Goal: Task Accomplishment & Management: Manage account settings

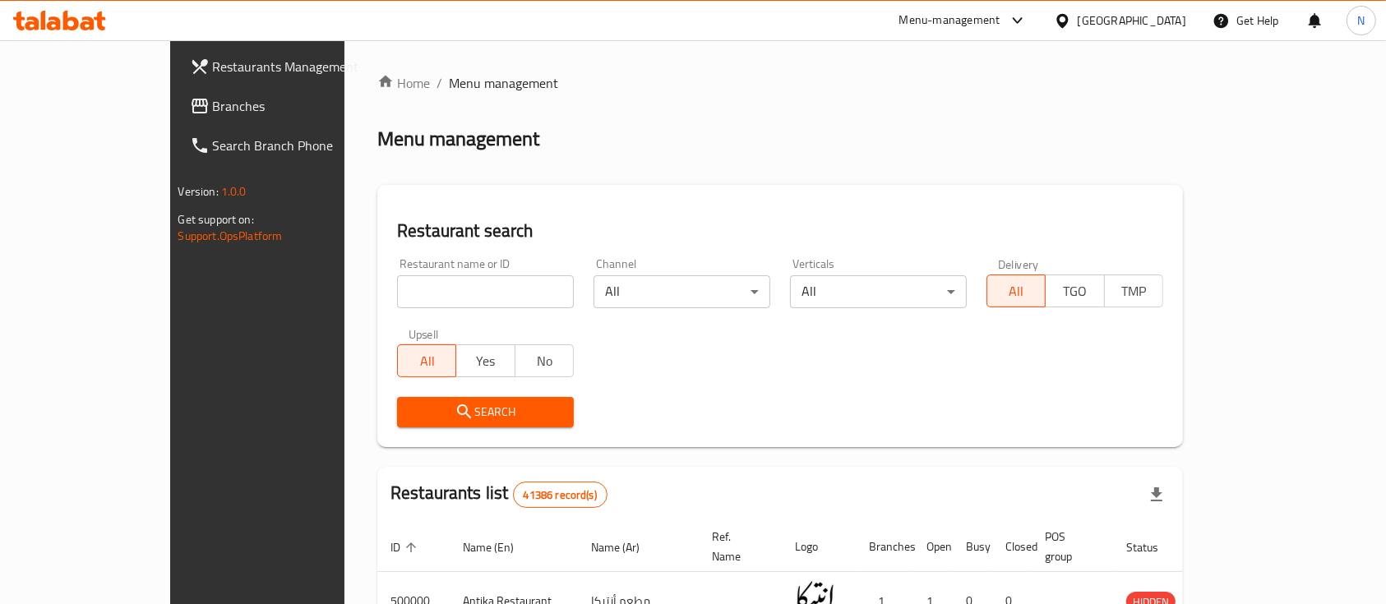
click at [397, 291] on input "search" at bounding box center [485, 291] width 177 height 33
paste input "696007"
type input "696007"
click button "Search" at bounding box center [485, 412] width 177 height 30
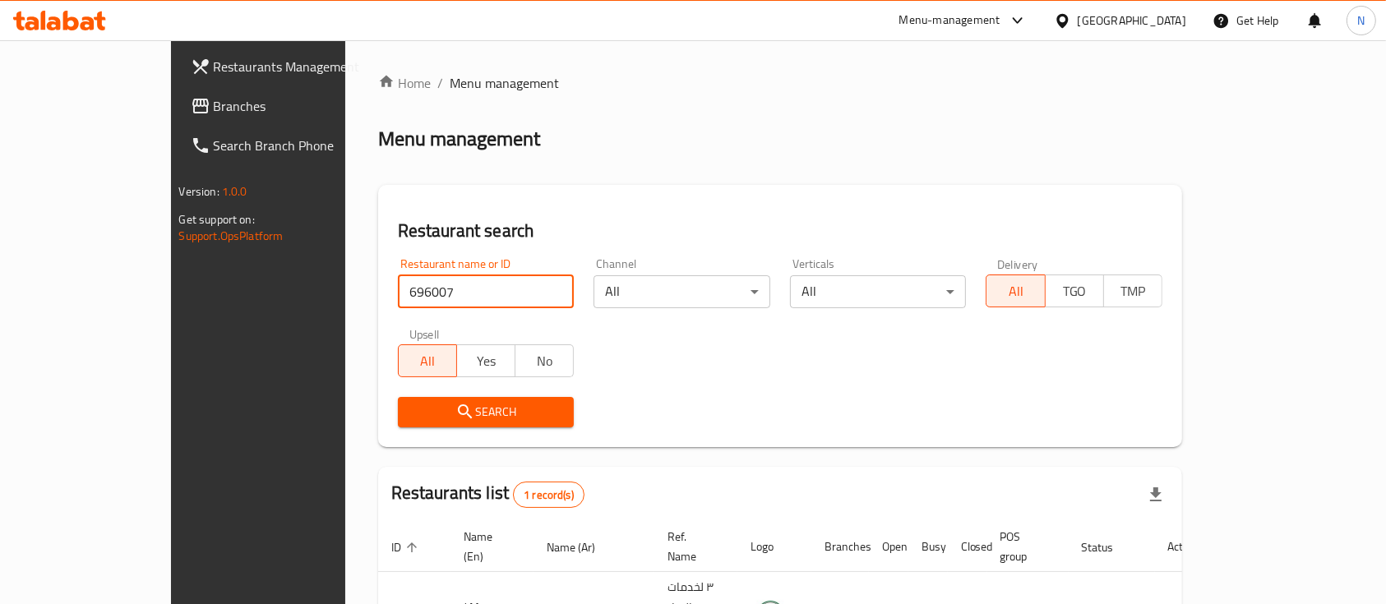
scroll to position [96, 0]
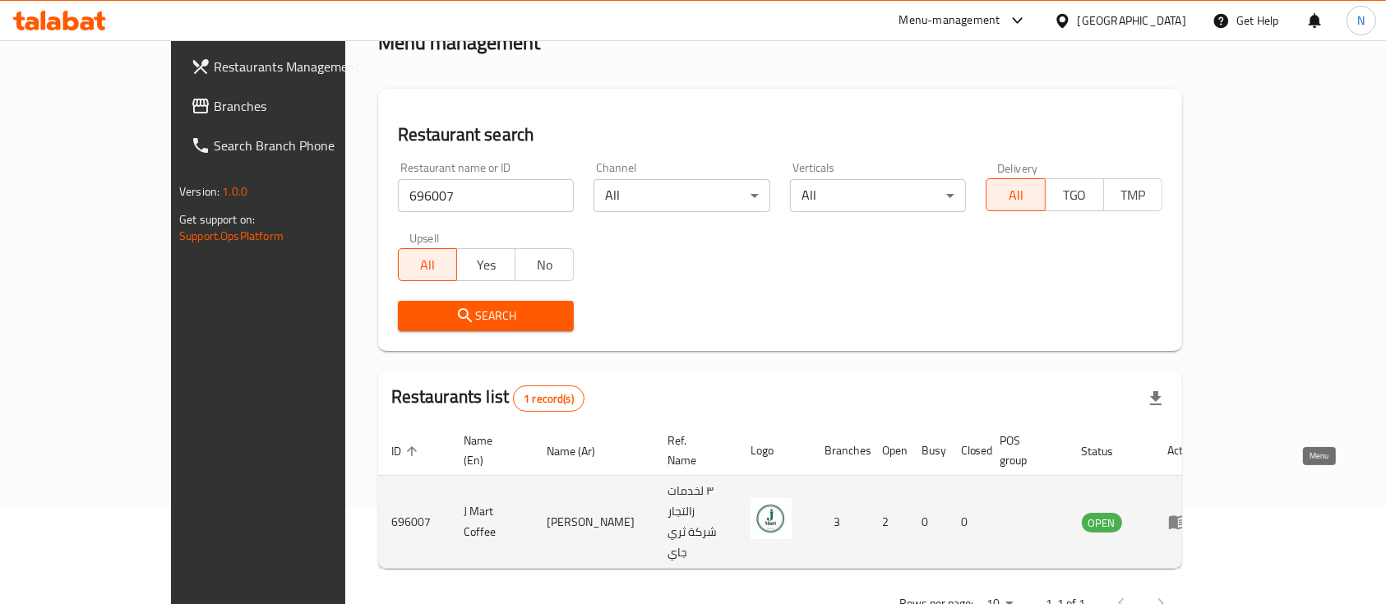
click at [1188, 512] on icon "enhanced table" at bounding box center [1178, 522] width 20 height 20
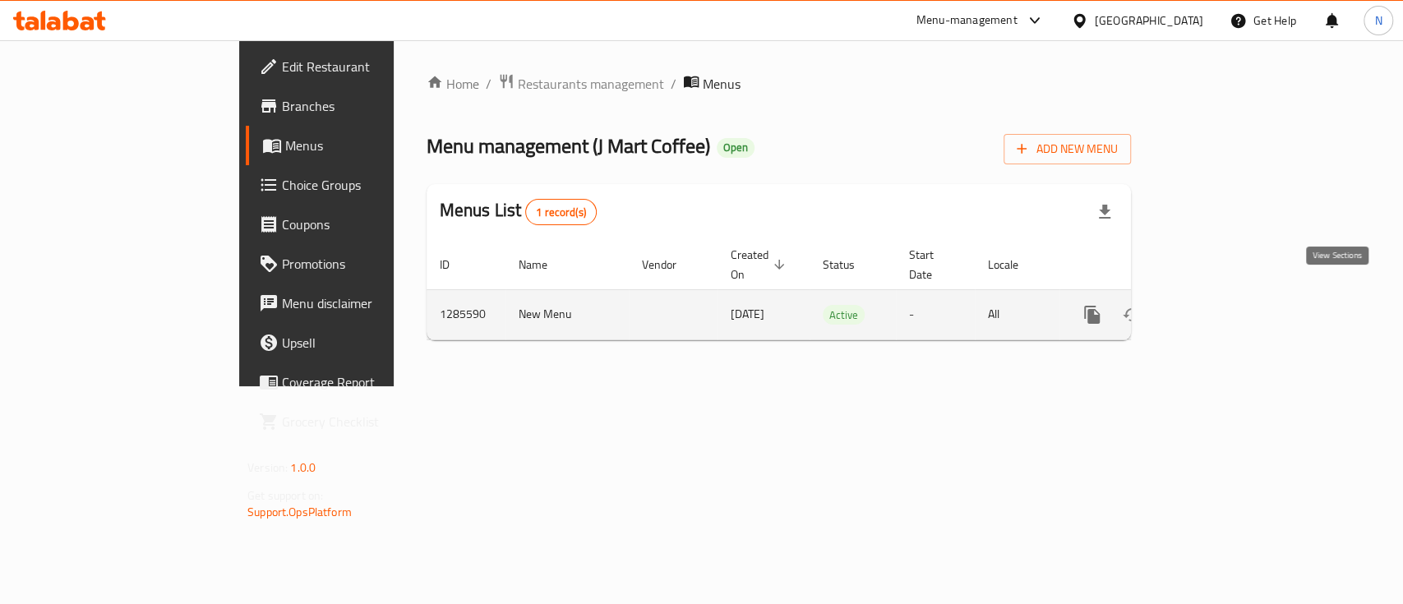
click at [1221, 305] on icon "enhanced table" at bounding box center [1211, 315] width 20 height 20
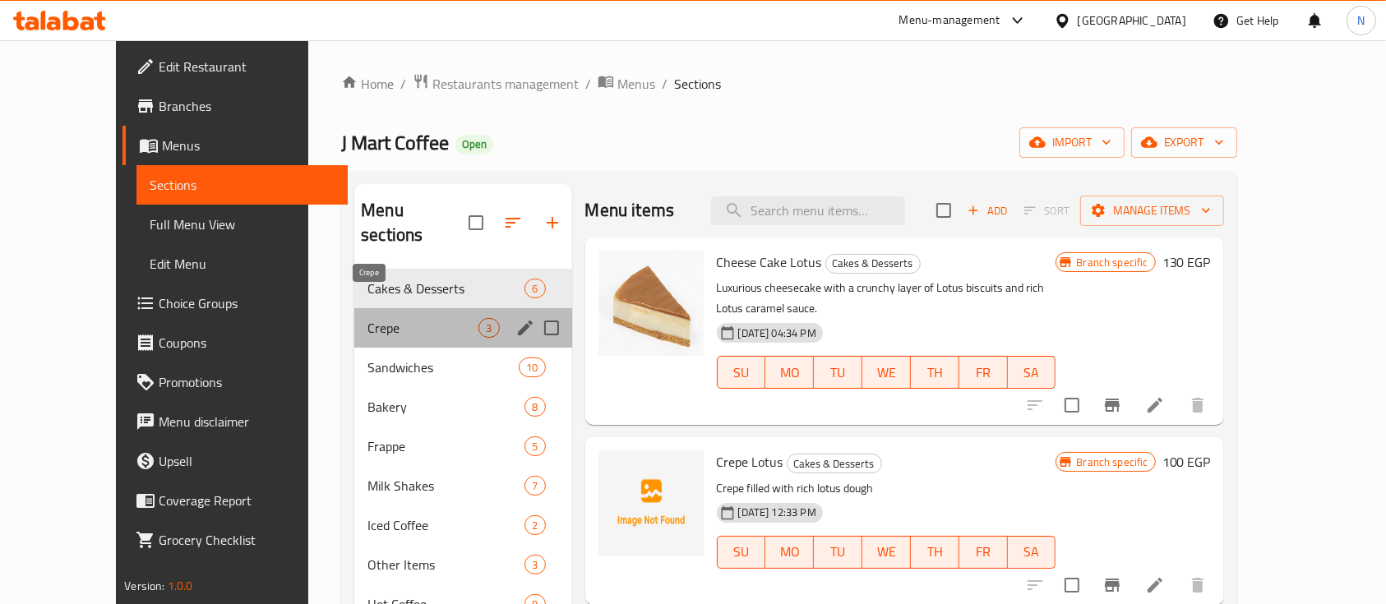
click at [367, 318] on span "Crepe" at bounding box center [422, 328] width 111 height 20
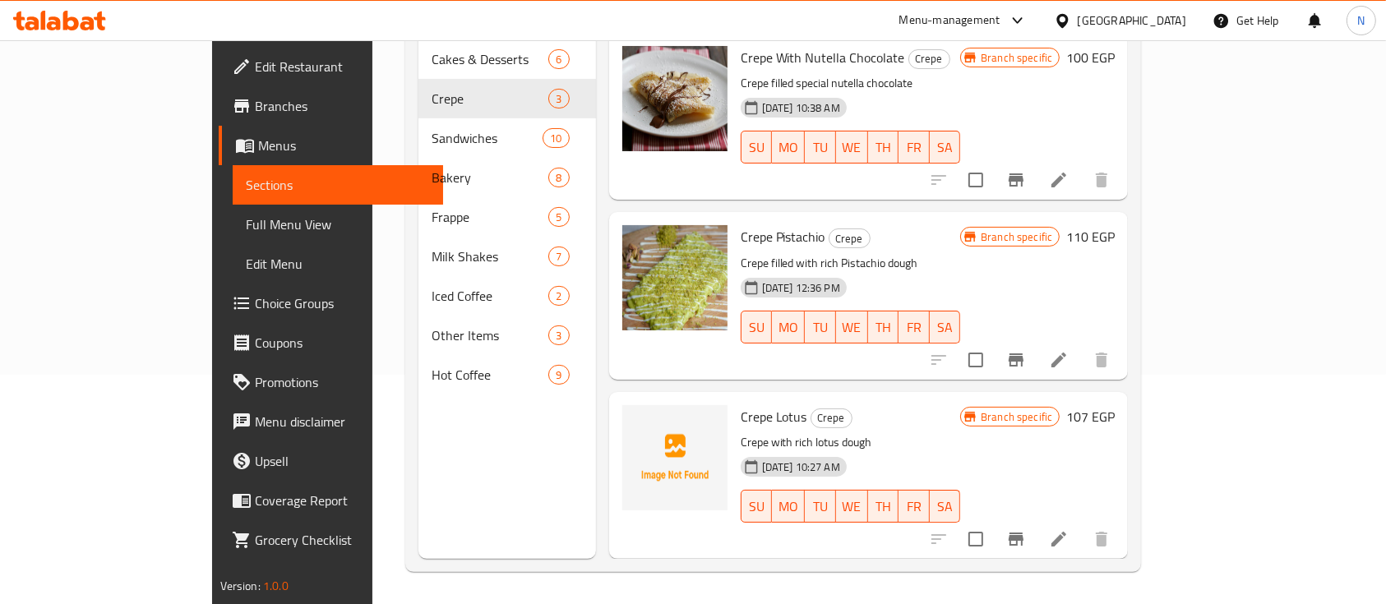
scroll to position [230, 0]
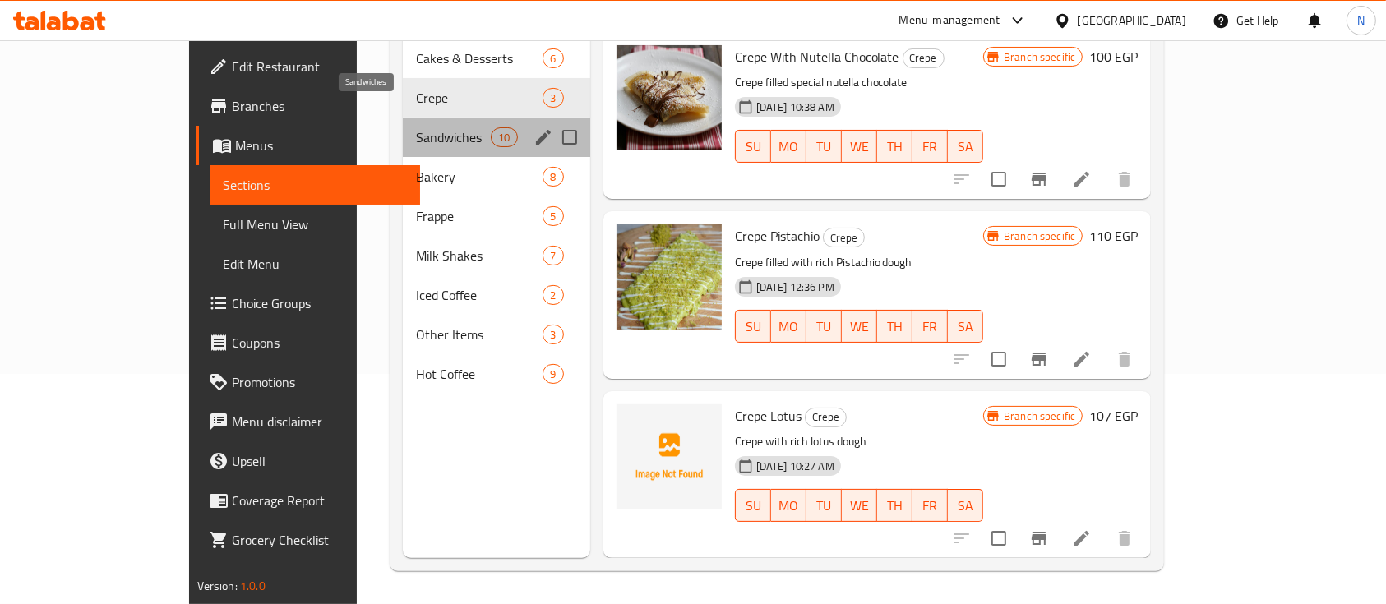
click at [416, 127] on span "Sandwiches" at bounding box center [453, 137] width 75 height 20
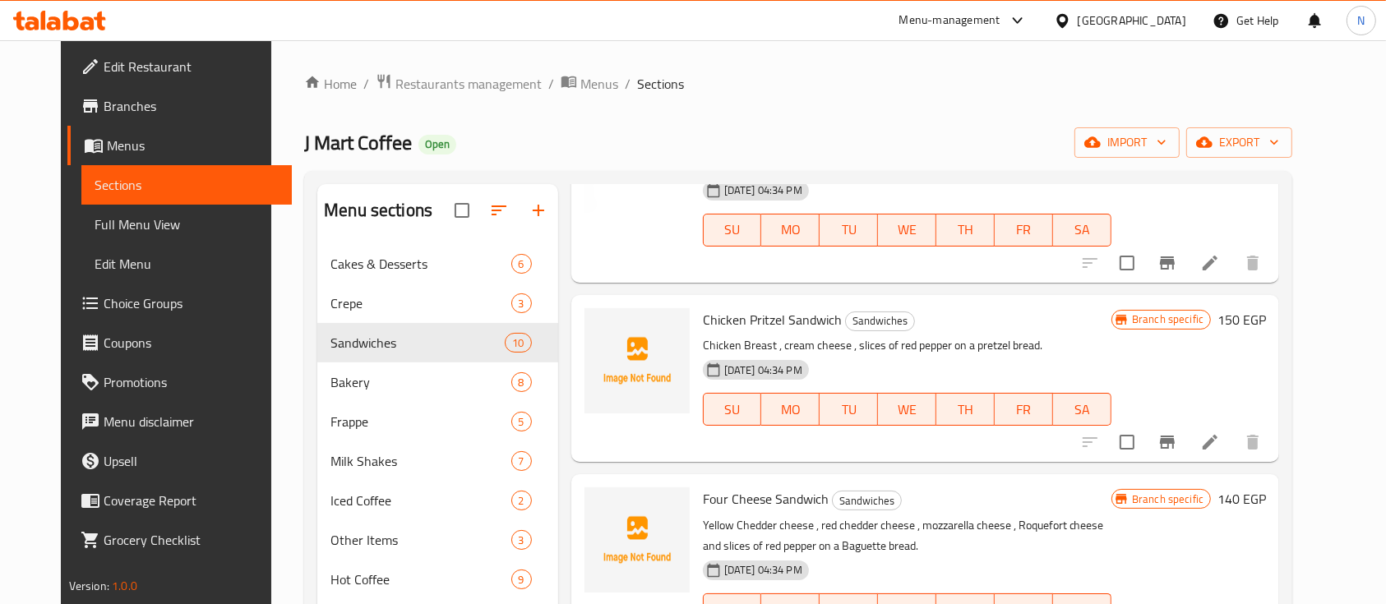
scroll to position [376, 0]
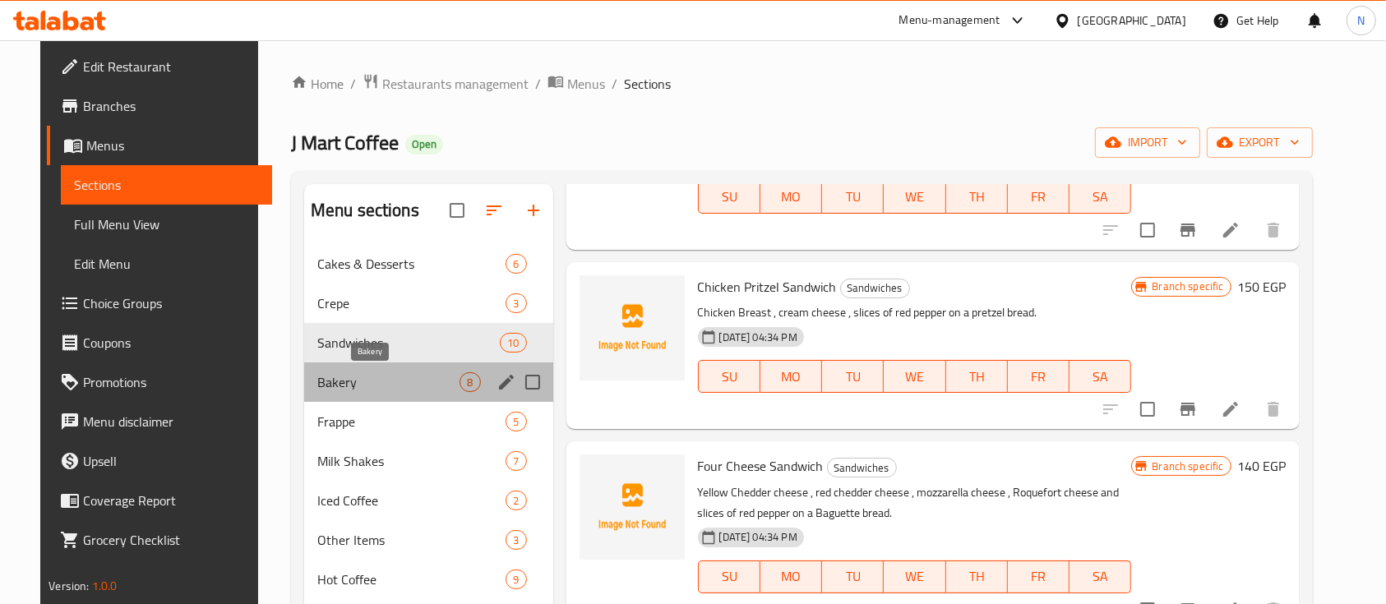
click at [341, 377] on span "Bakery" at bounding box center [388, 382] width 143 height 20
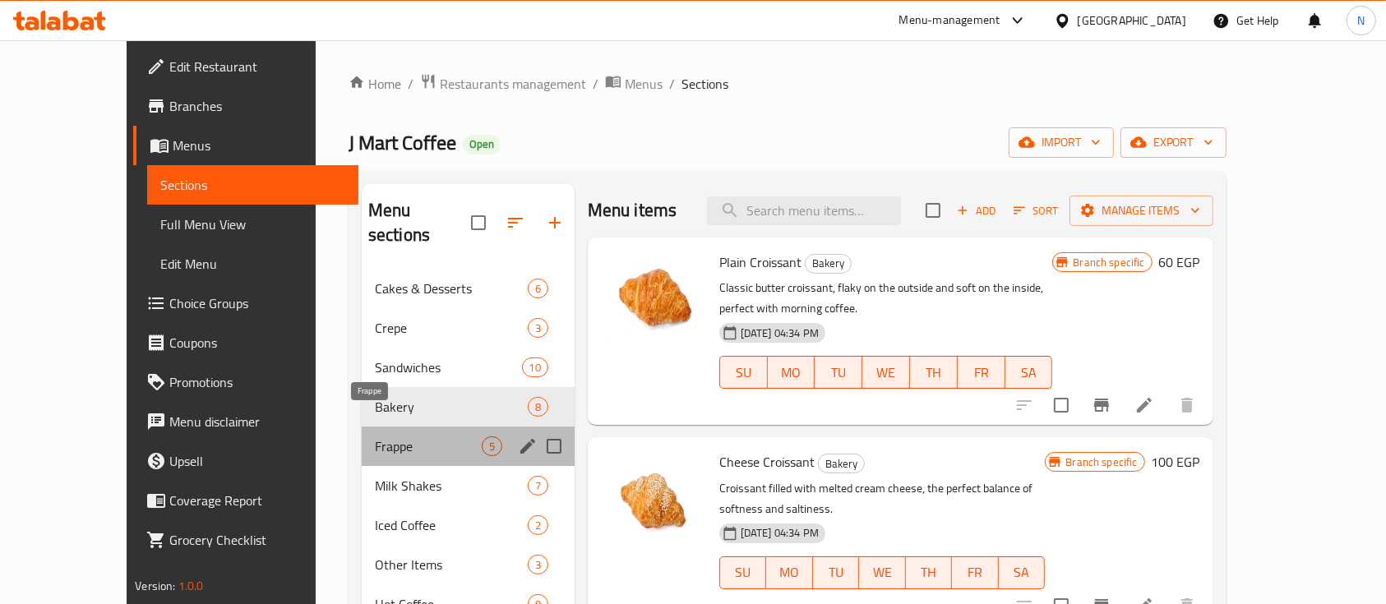
click at [375, 436] on span "Frappe" at bounding box center [428, 446] width 107 height 20
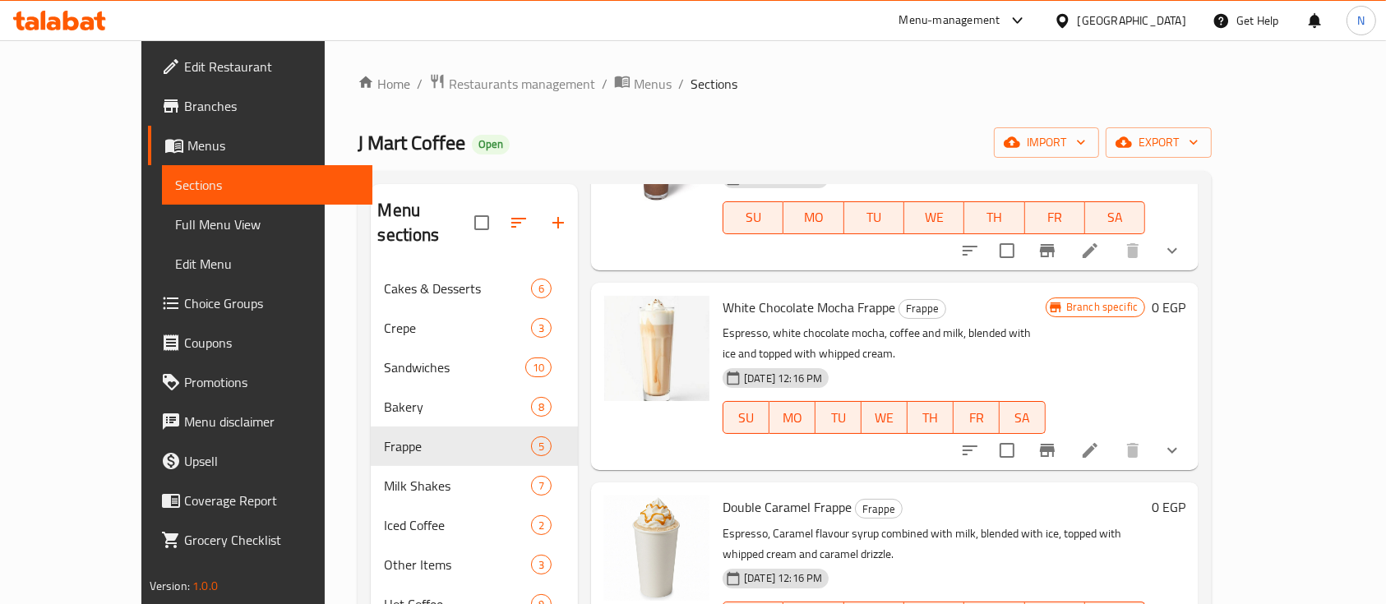
scroll to position [230, 0]
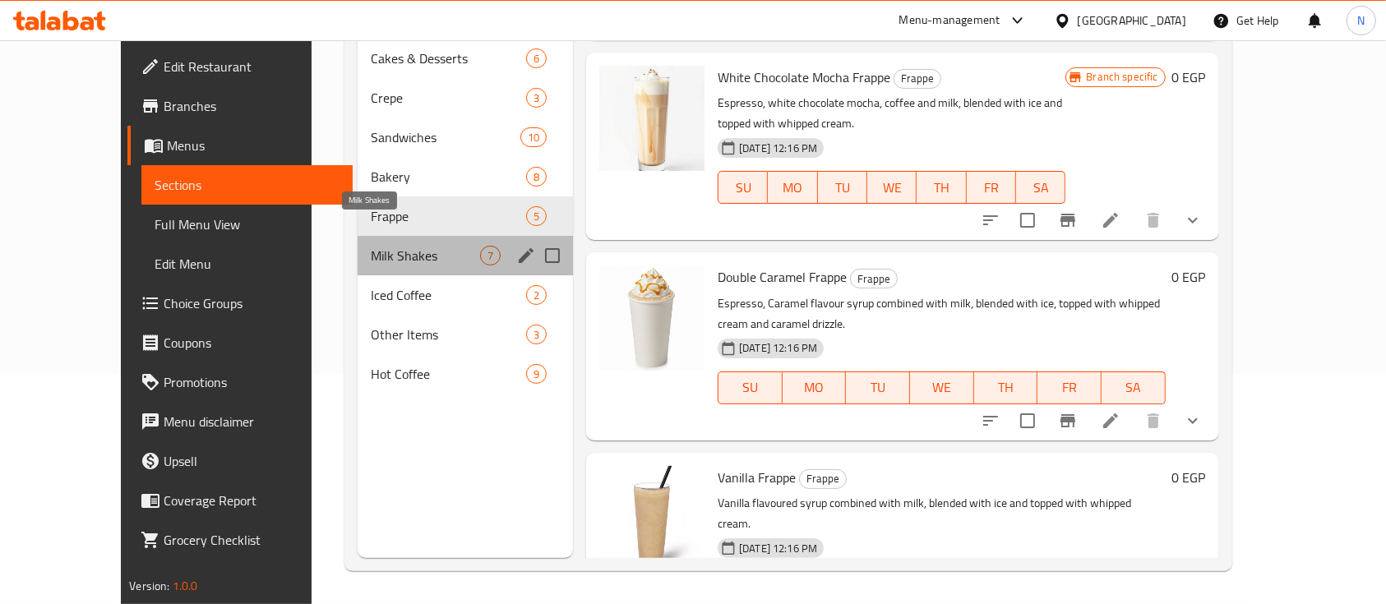
click at [388, 246] on span "Milk Shakes" at bounding box center [425, 256] width 109 height 20
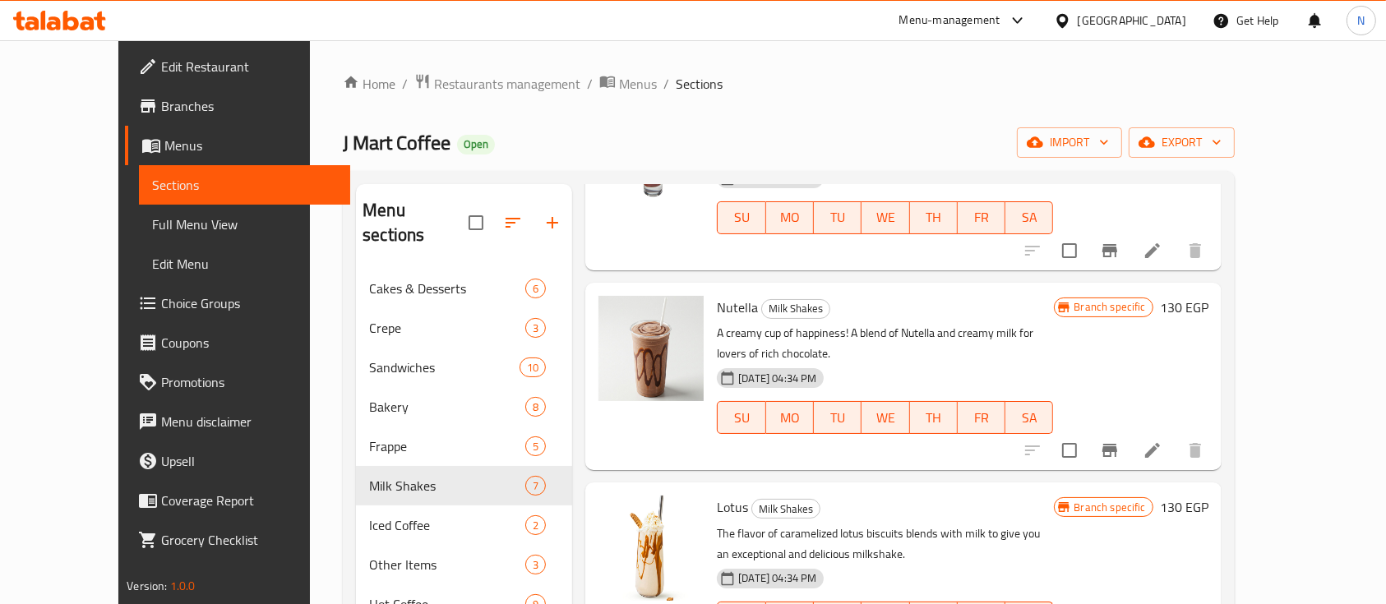
scroll to position [230, 0]
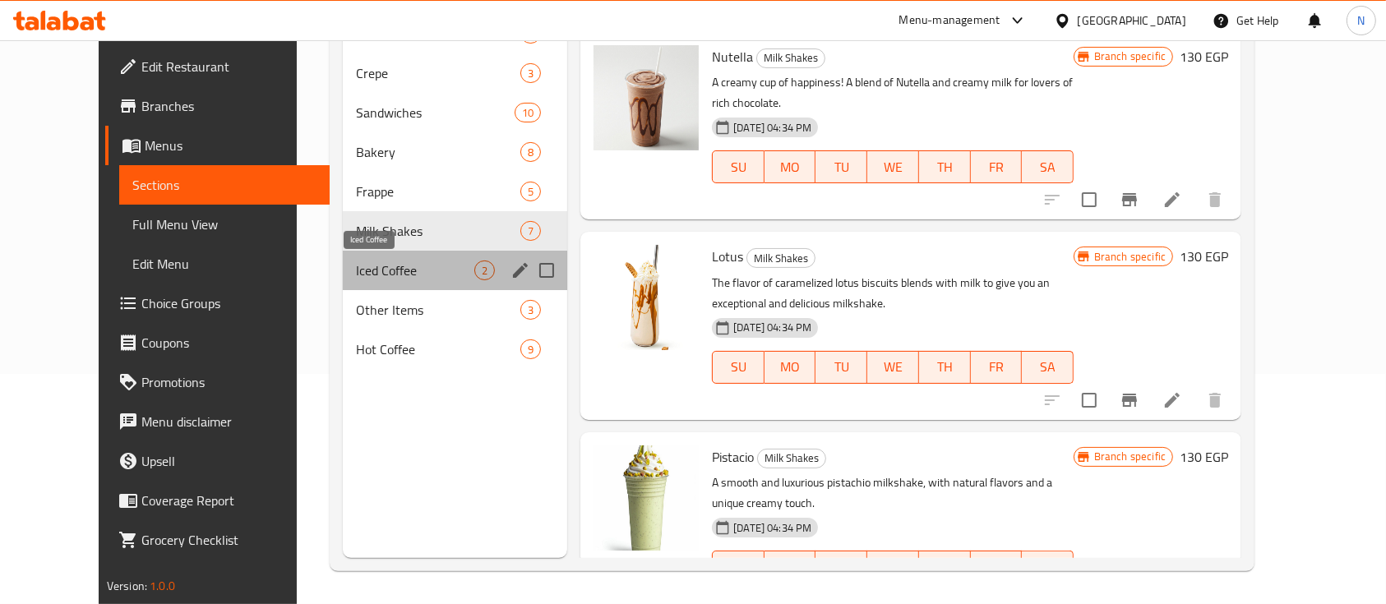
click at [356, 270] on span "Iced Coffee" at bounding box center [415, 271] width 118 height 20
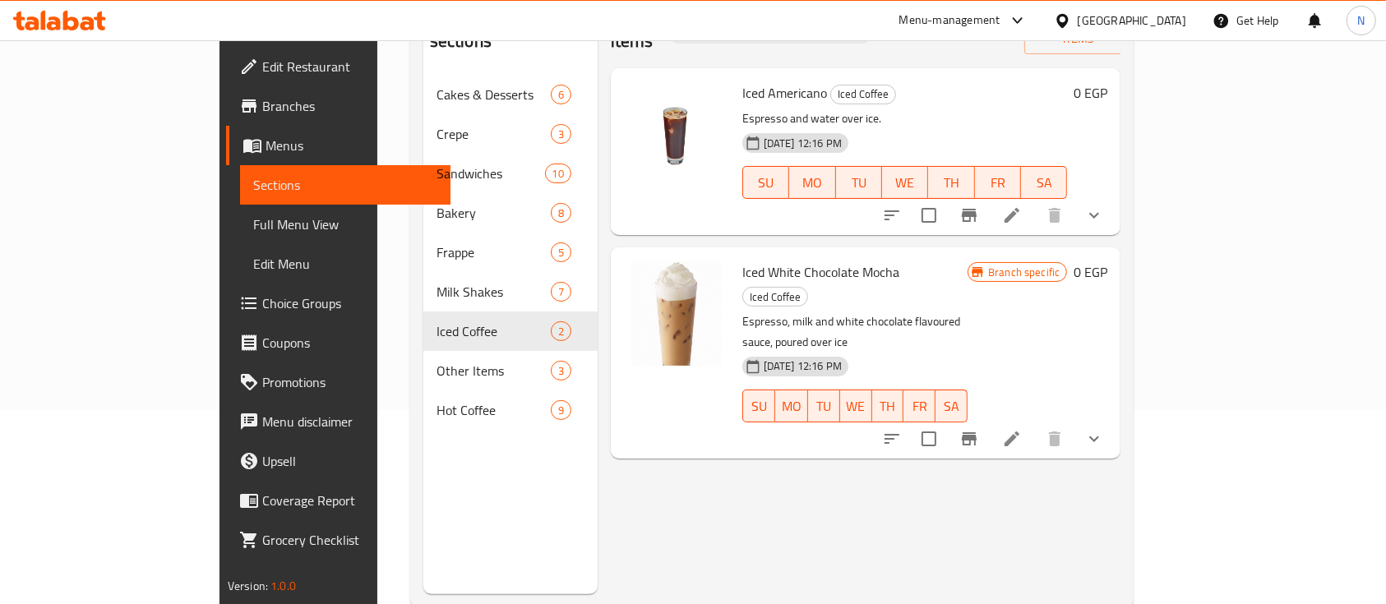
scroll to position [192, 0]
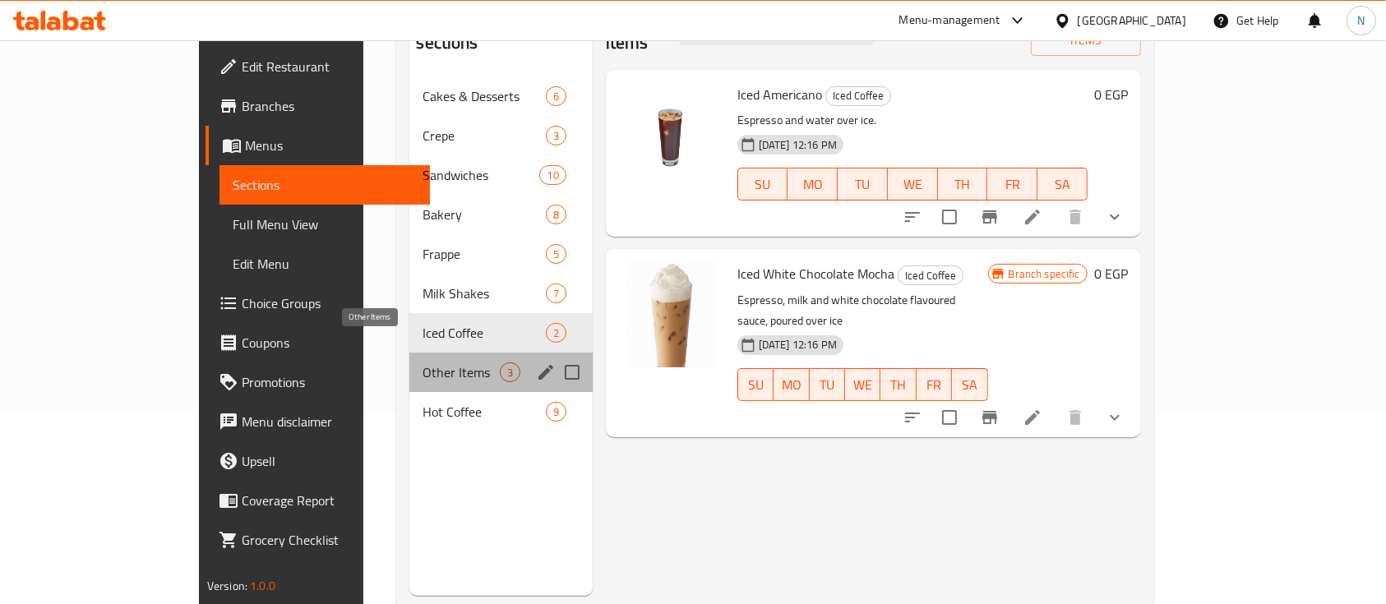
click at [423, 363] on span "Other Items" at bounding box center [461, 373] width 76 height 20
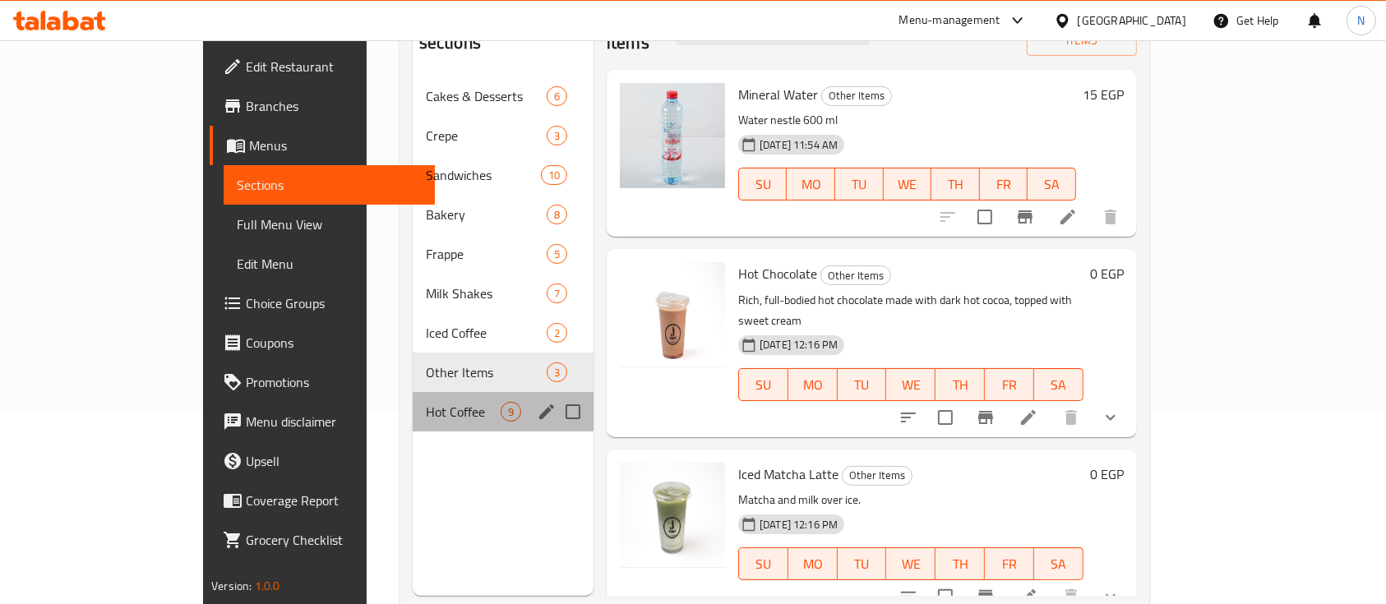
click at [413, 403] on div "Hot Coffee 9" at bounding box center [503, 411] width 181 height 39
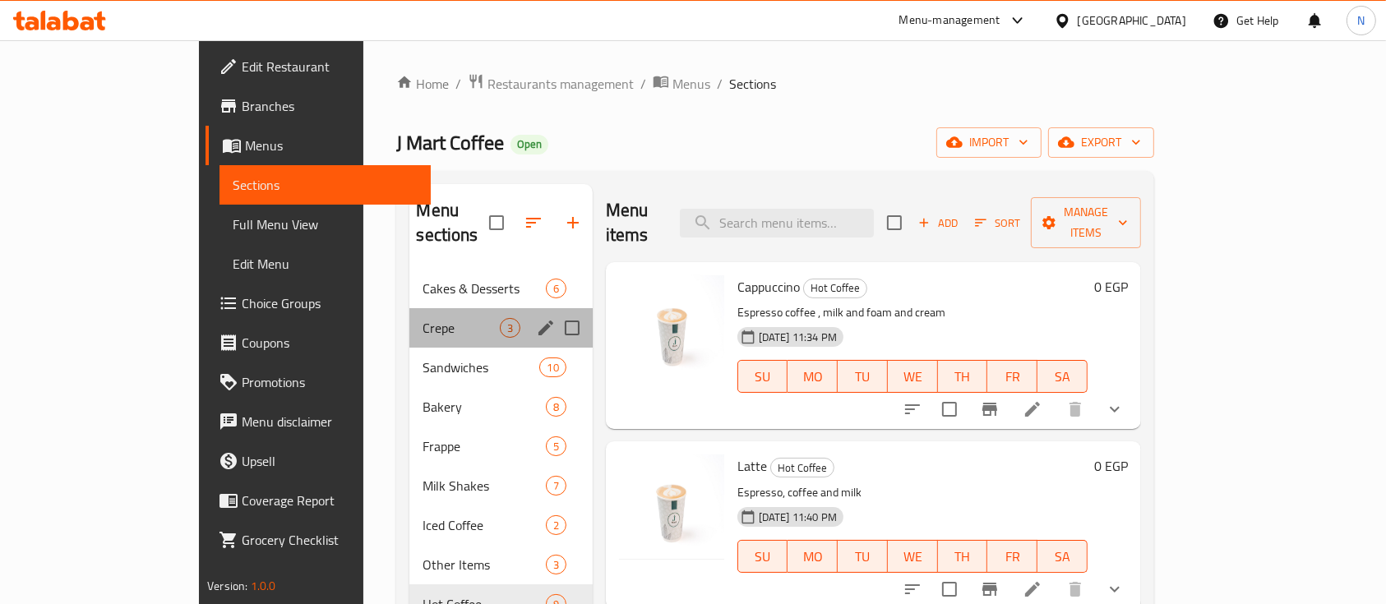
click at [409, 308] on div "Crepe 3" at bounding box center [500, 327] width 182 height 39
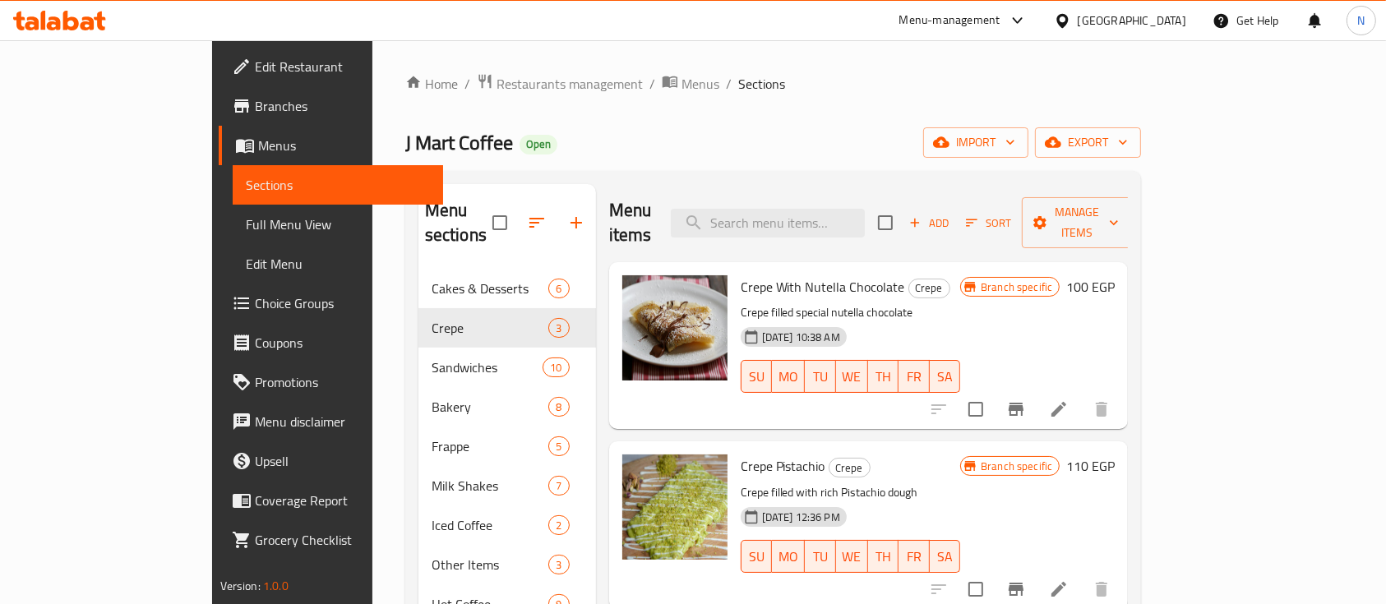
scroll to position [201, 0]
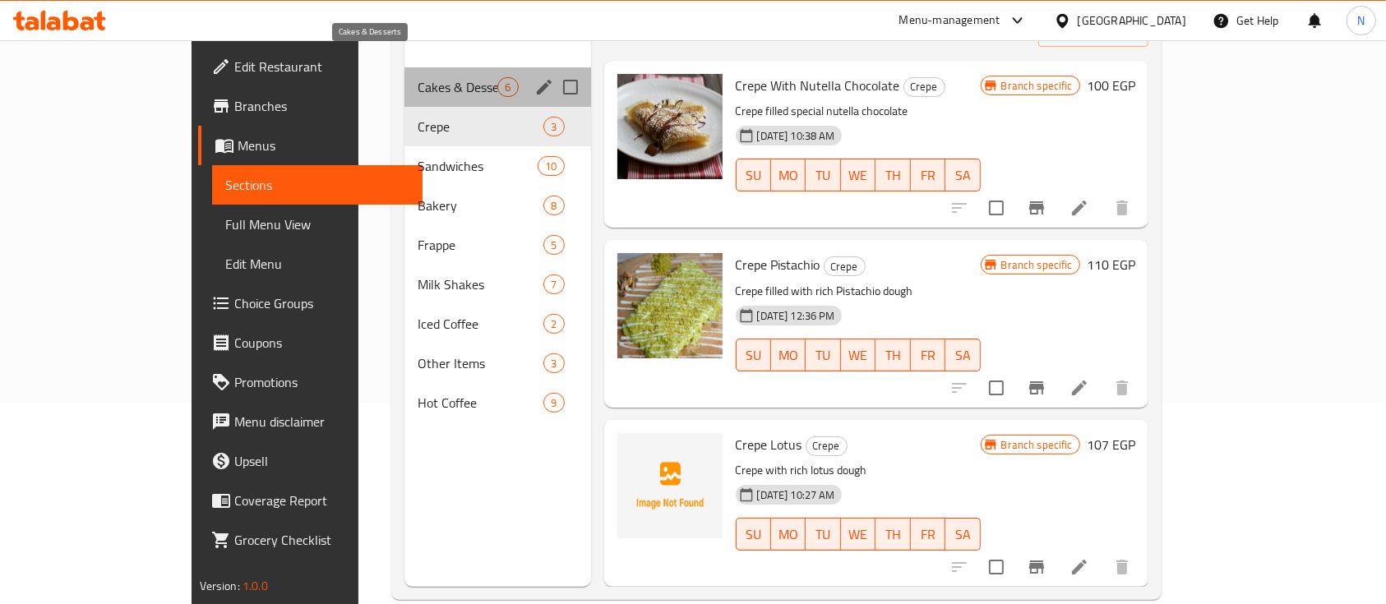
click at [418, 77] on span "Cakes & Desserts" at bounding box center [458, 87] width 80 height 20
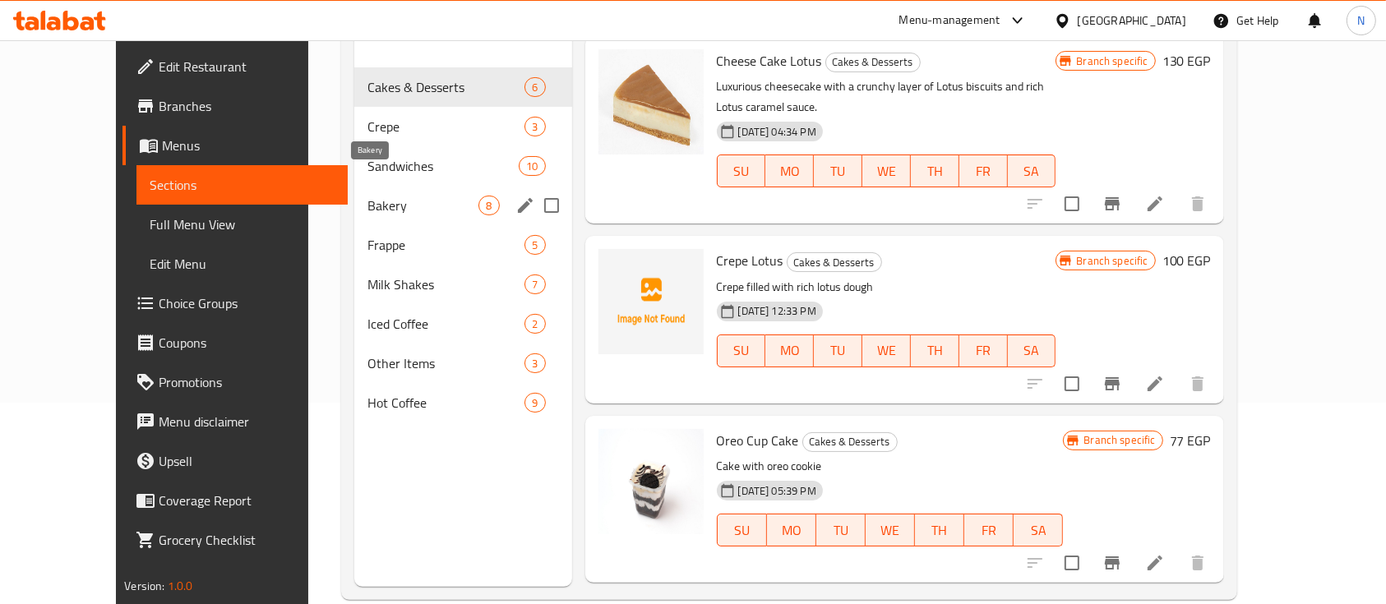
click at [367, 196] on span "Bakery" at bounding box center [422, 206] width 111 height 20
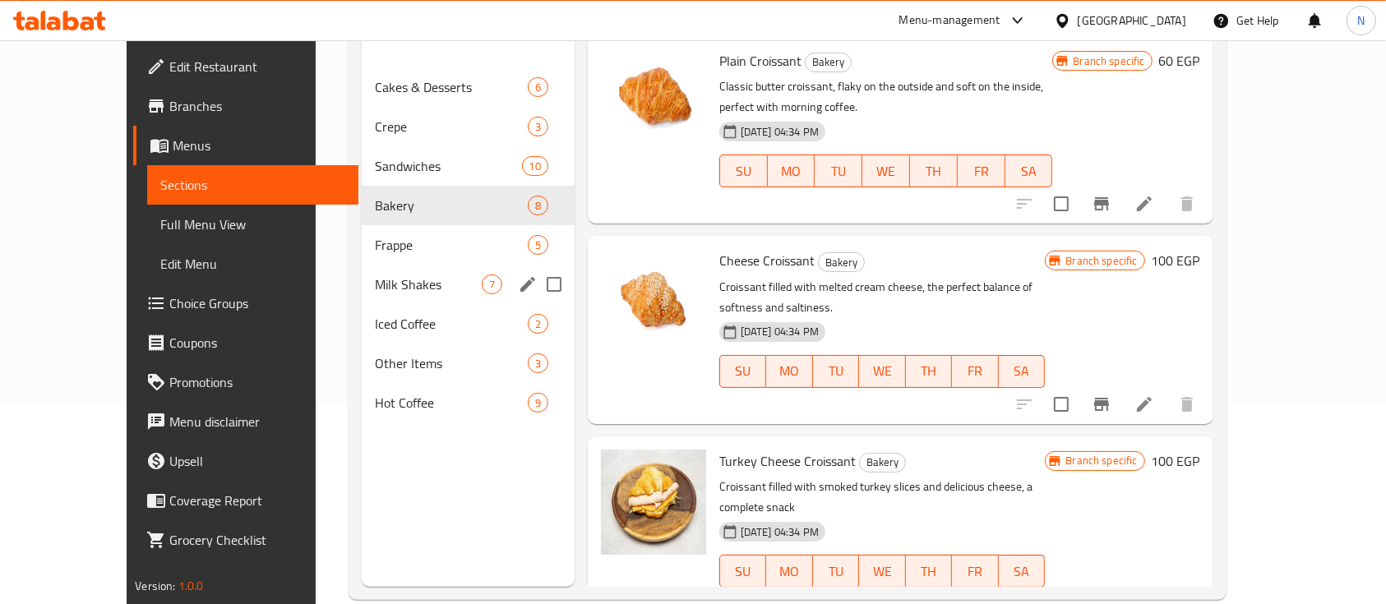
click at [362, 265] on div "Milk Shakes 7" at bounding box center [468, 284] width 213 height 39
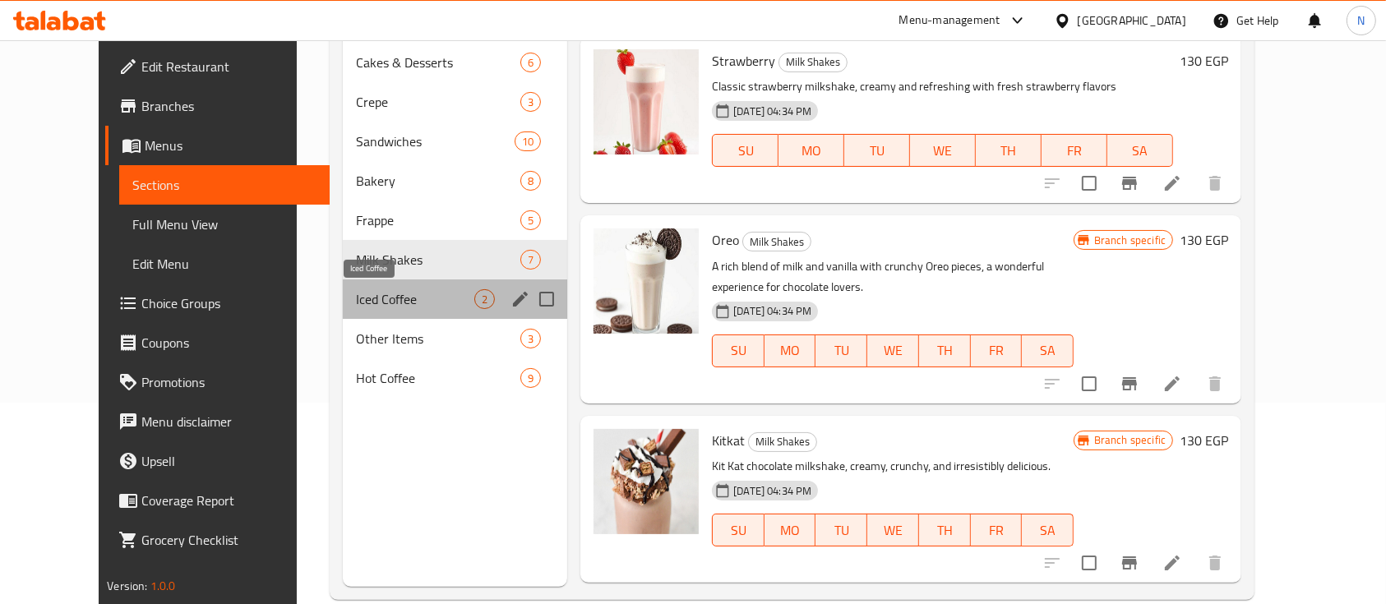
click at [356, 303] on span "Iced Coffee" at bounding box center [415, 299] width 118 height 20
